Goal: Task Accomplishment & Management: Use online tool/utility

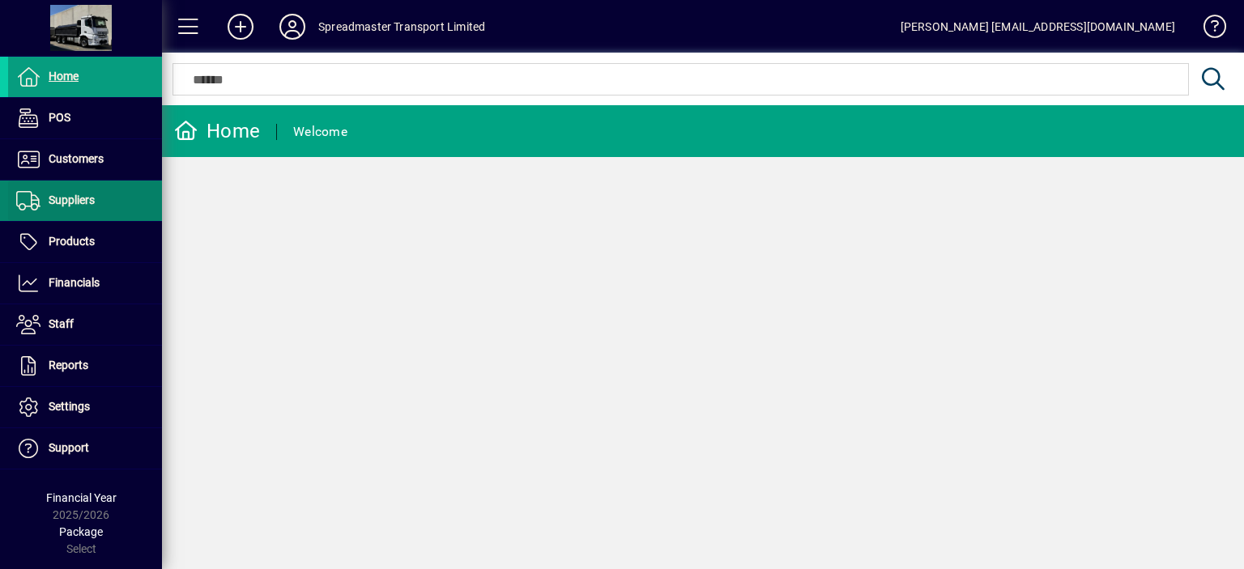
click at [85, 205] on span "Suppliers" at bounding box center [72, 200] width 46 height 13
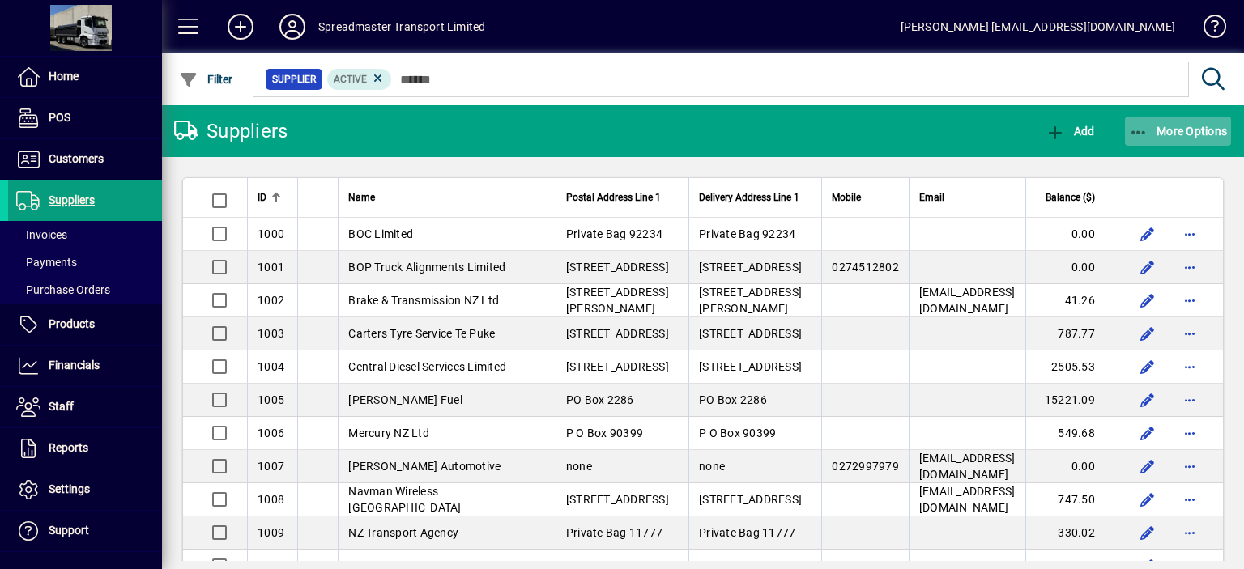
click at [1172, 134] on span "More Options" at bounding box center [1178, 131] width 99 height 13
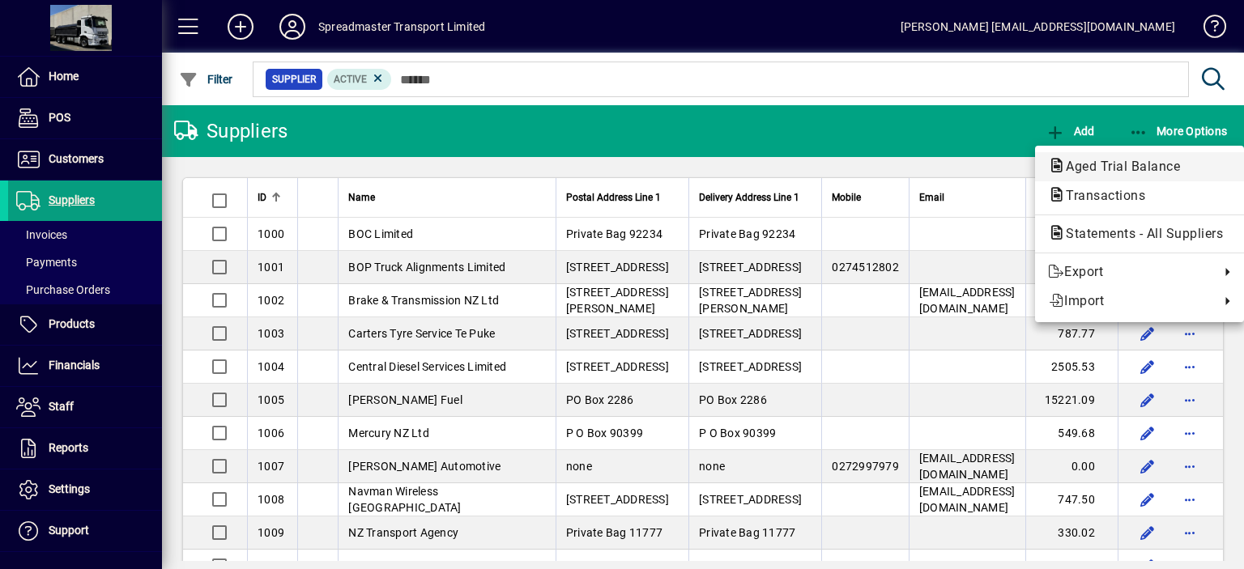
click at [1108, 164] on span "Aged Trial Balance" at bounding box center [1118, 166] width 140 height 15
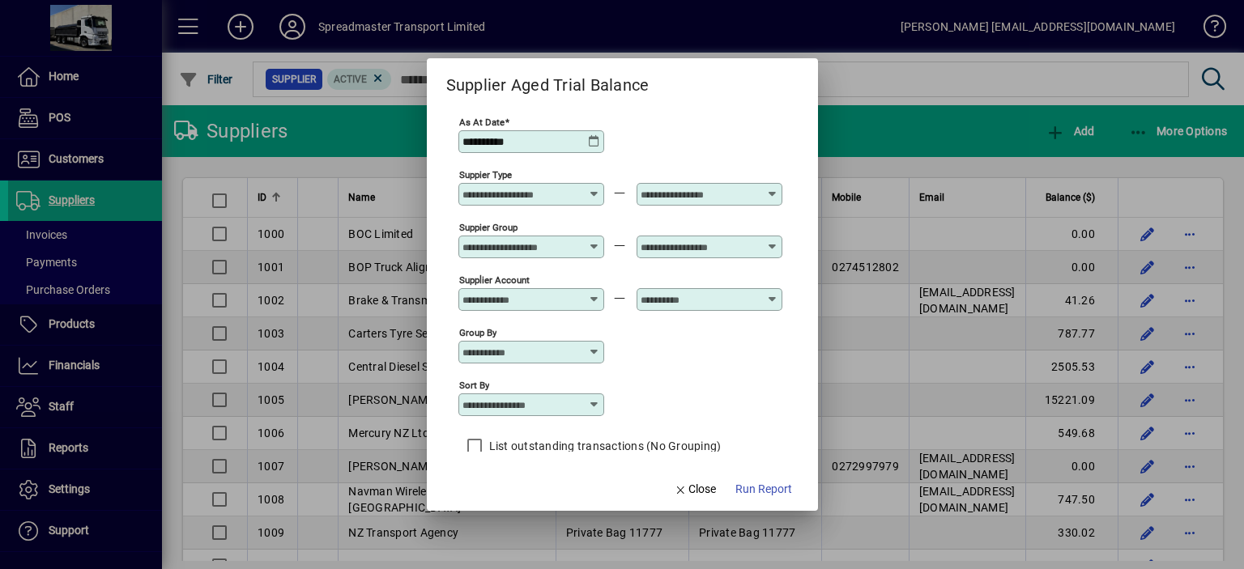
click at [590, 402] on icon at bounding box center [594, 404] width 13 height 13
click at [532, 500] on div "Supplier Name" at bounding box center [509, 504] width 78 height 17
type input "**********"
click at [766, 485] on span "Run Report" at bounding box center [763, 489] width 57 height 17
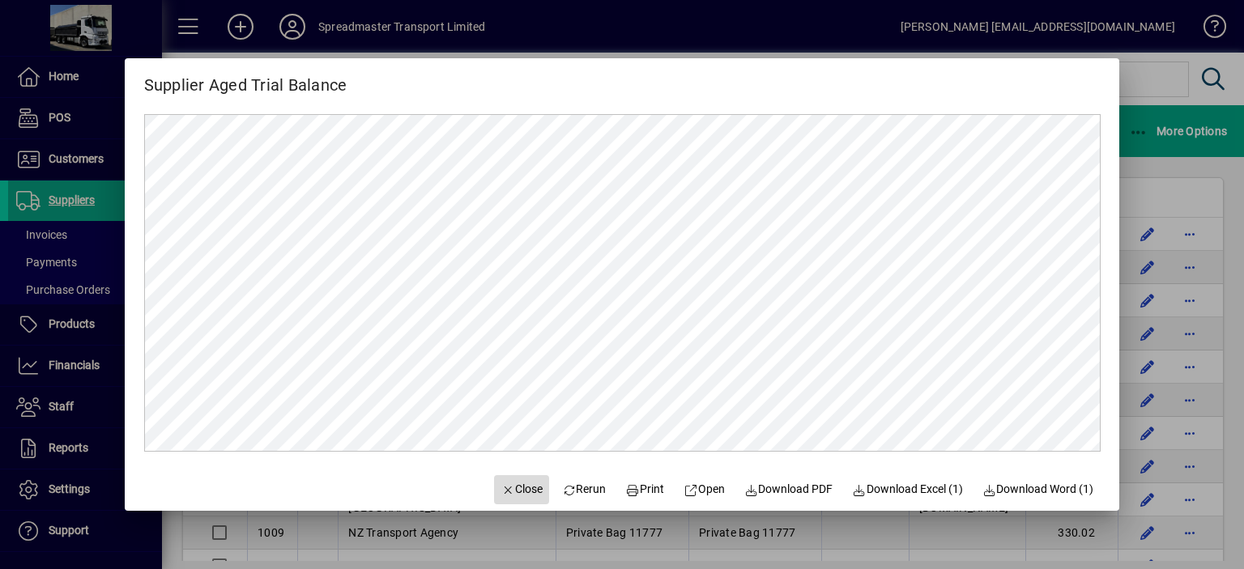
click at [507, 491] on span "Close" at bounding box center [521, 489] width 42 height 17
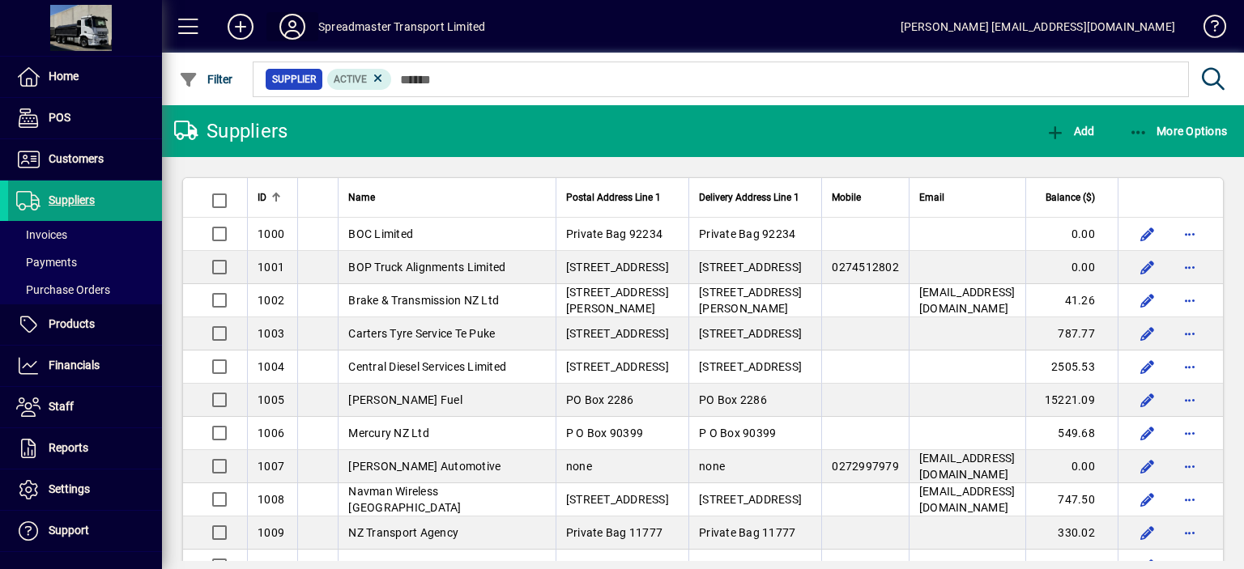
click at [289, 30] on icon at bounding box center [292, 27] width 32 height 26
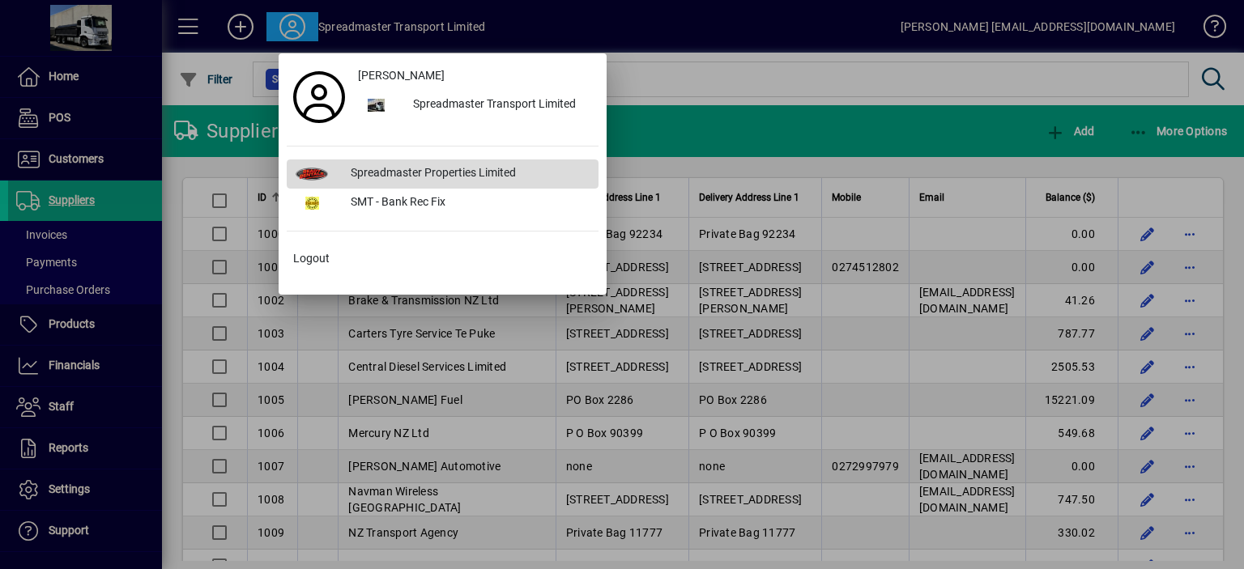
click at [398, 166] on div "Spreadmaster Properties Limited" at bounding box center [468, 174] width 261 height 29
